Goal: Task Accomplishment & Management: Use online tool/utility

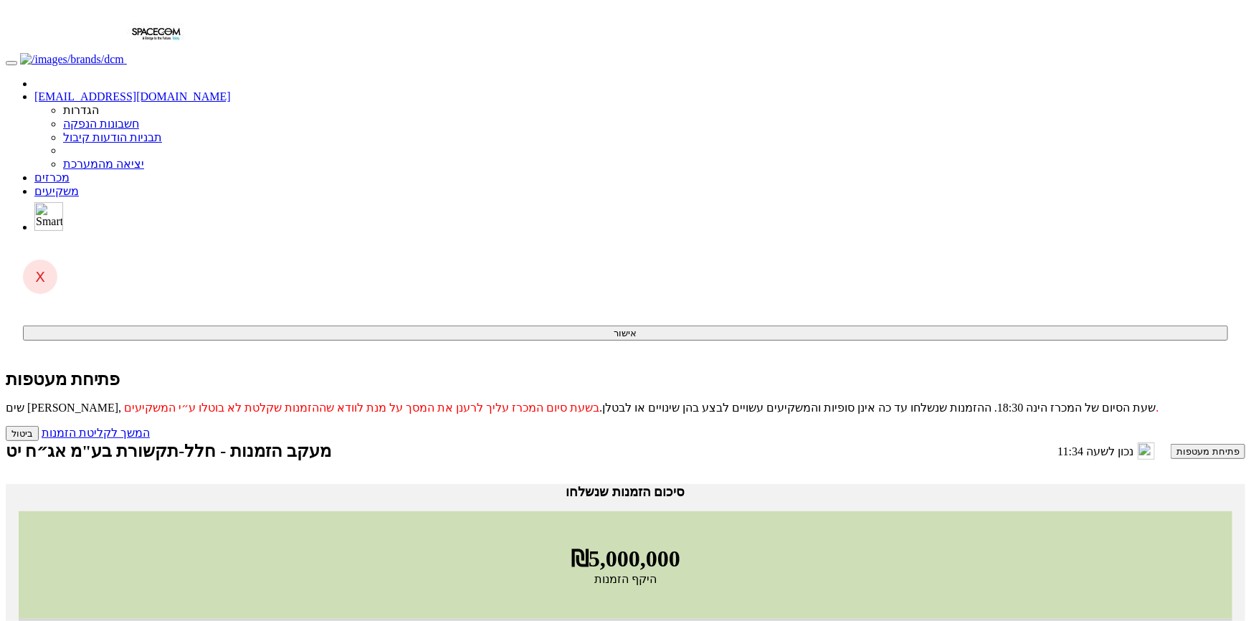
click at [1171, 444] on button "פתיחת מעטפות" at bounding box center [1208, 451] width 75 height 15
click at [150, 427] on link "המשך לקליטת הזמנות" at bounding box center [96, 433] width 108 height 12
